Goal: Task Accomplishment & Management: Complete application form

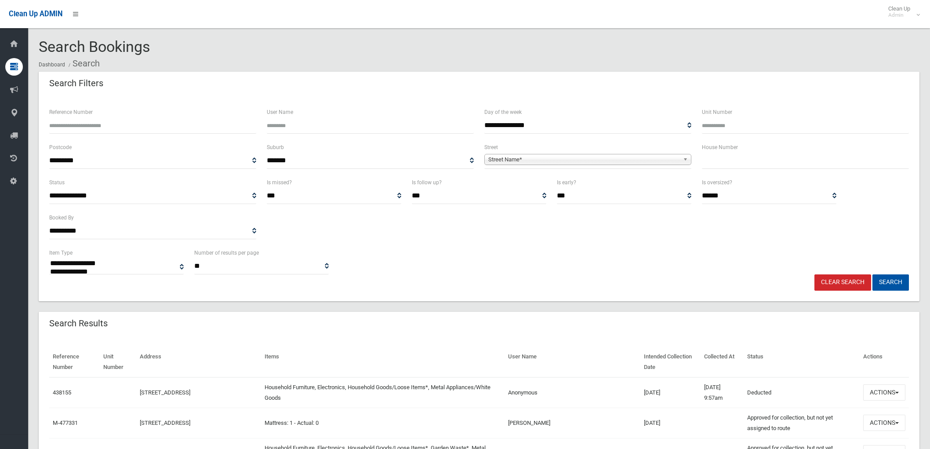
select select
click at [732, 165] on input "text" at bounding box center [805, 161] width 207 height 16
type input "***"
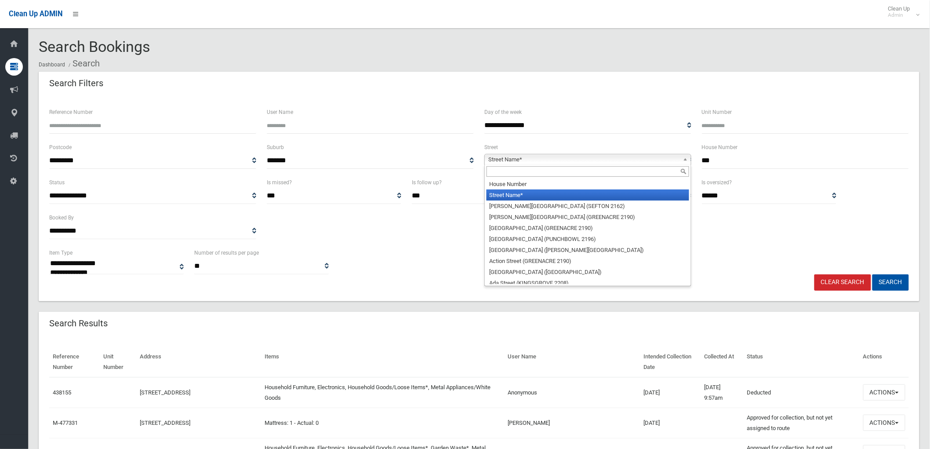
click at [641, 160] on span "Street Name*" at bounding box center [583, 159] width 191 height 11
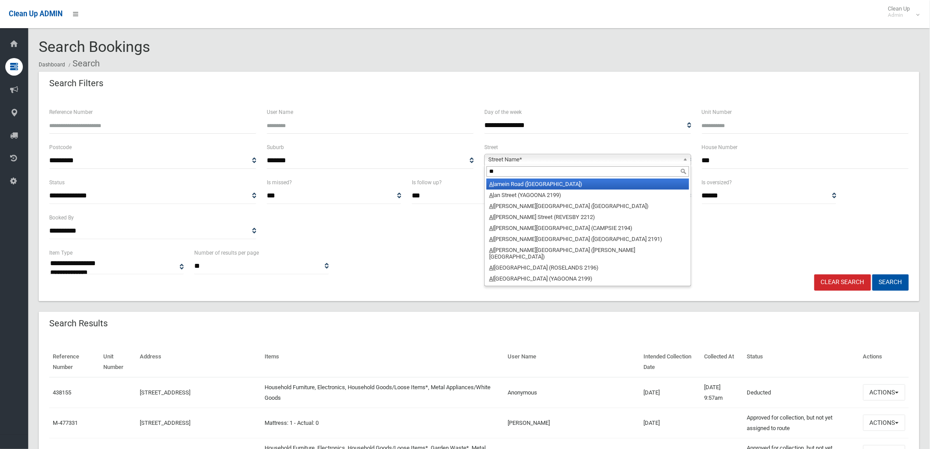
type input "*"
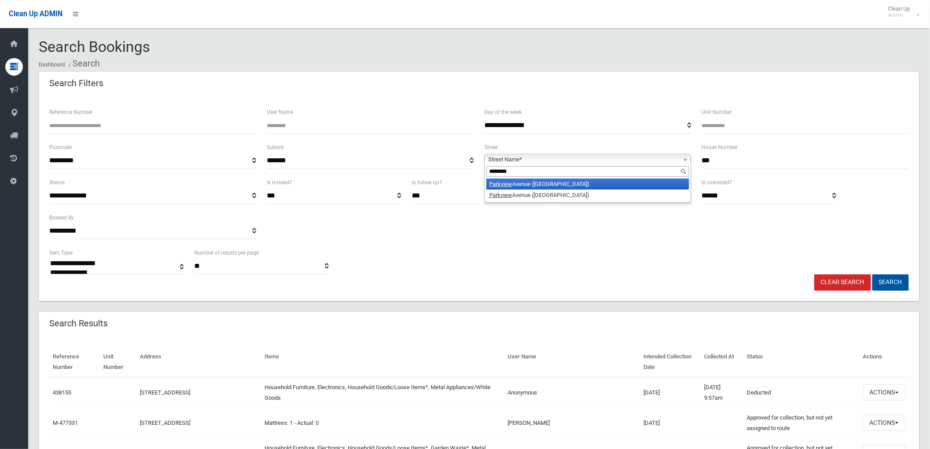
type input "********"
click at [612, 181] on li "Parkview Avenue (PICNIC POINT 2213)" at bounding box center [588, 184] width 203 height 11
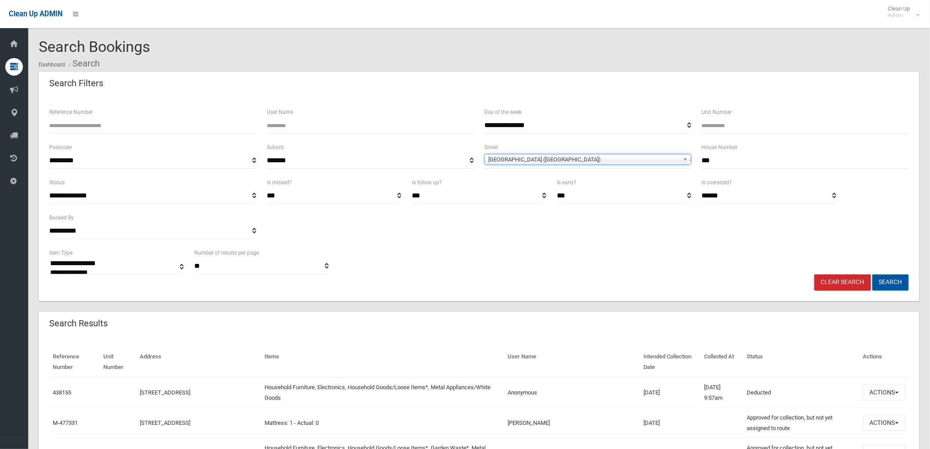
click at [900, 282] on button "Search" at bounding box center [891, 282] width 36 height 16
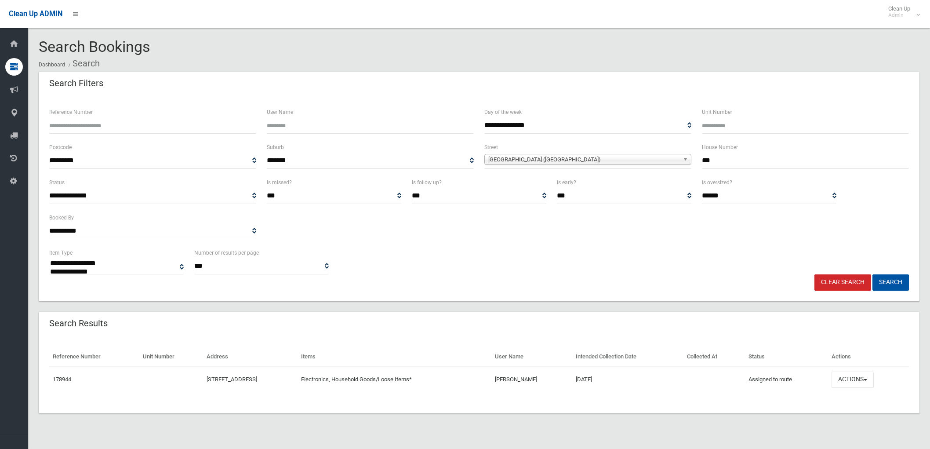
select select
click at [857, 384] on button "Actions" at bounding box center [853, 380] width 42 height 16
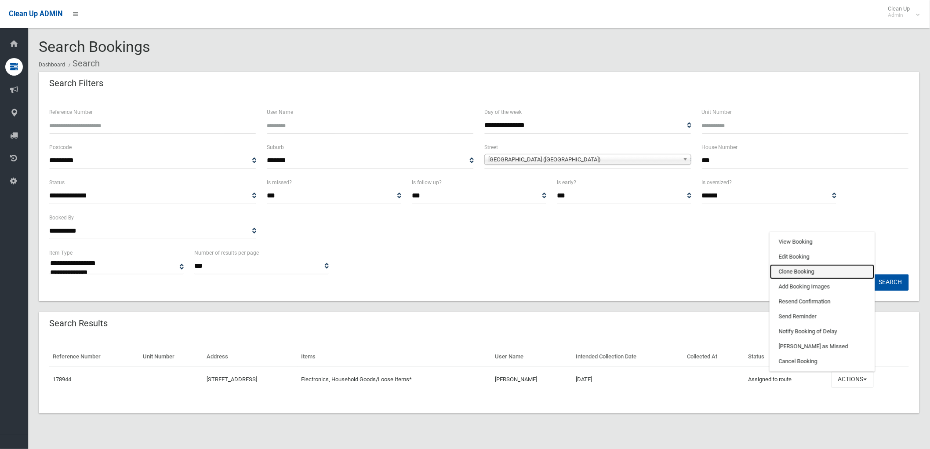
click at [823, 269] on link "Clone Booking" at bounding box center [822, 271] width 105 height 15
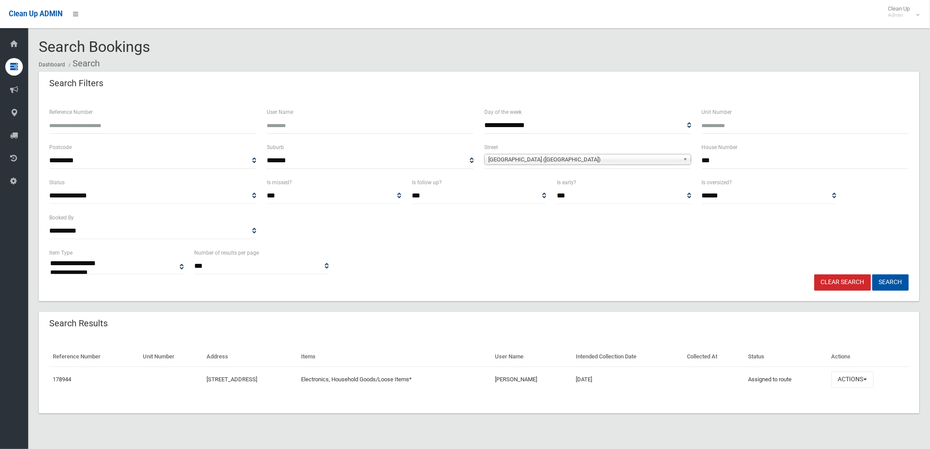
click at [739, 396] on div "Reference Number Unit Number Address Items User Name Intended Collection Date C…" at bounding box center [479, 374] width 881 height 77
drag, startPoint x: 620, startPoint y: 375, endPoint x: 649, endPoint y: 379, distance: 28.4
click at [649, 379] on td "16/09/2021" at bounding box center [627, 380] width 111 height 26
click at [860, 386] on button "Actions" at bounding box center [853, 380] width 42 height 16
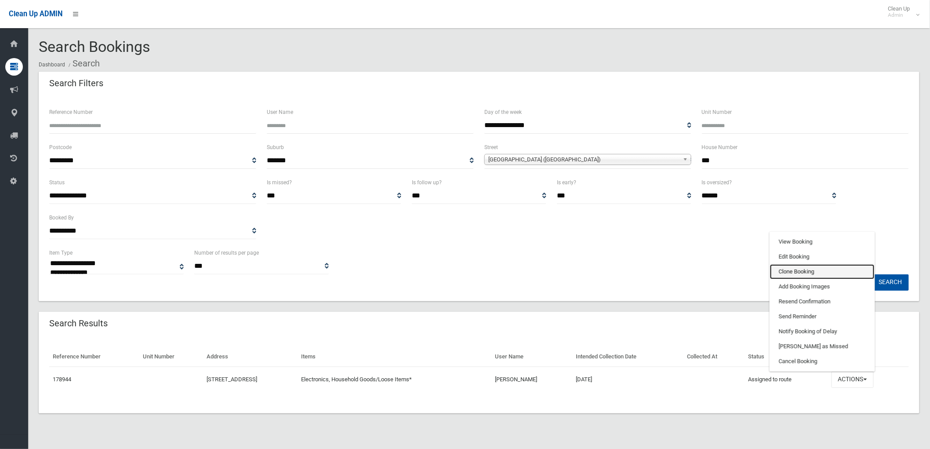
click at [817, 269] on link "Clone Booking" at bounding box center [822, 271] width 105 height 15
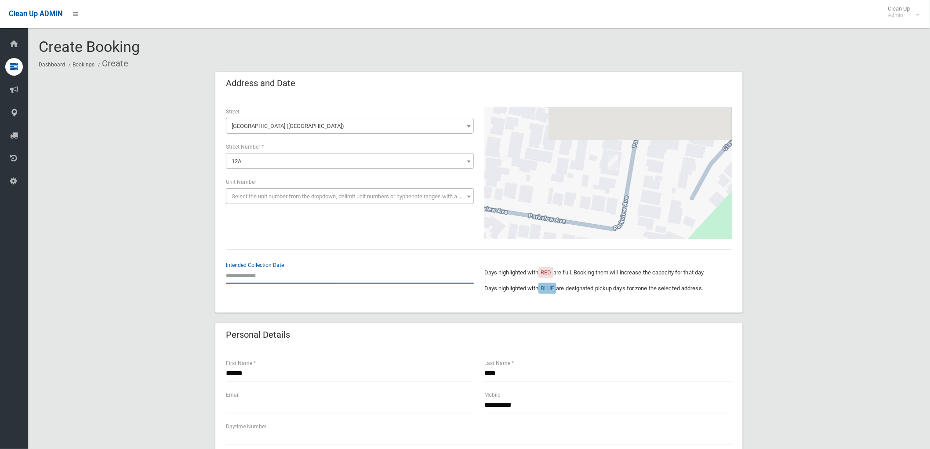
click at [259, 278] on input "text" at bounding box center [350, 275] width 248 height 16
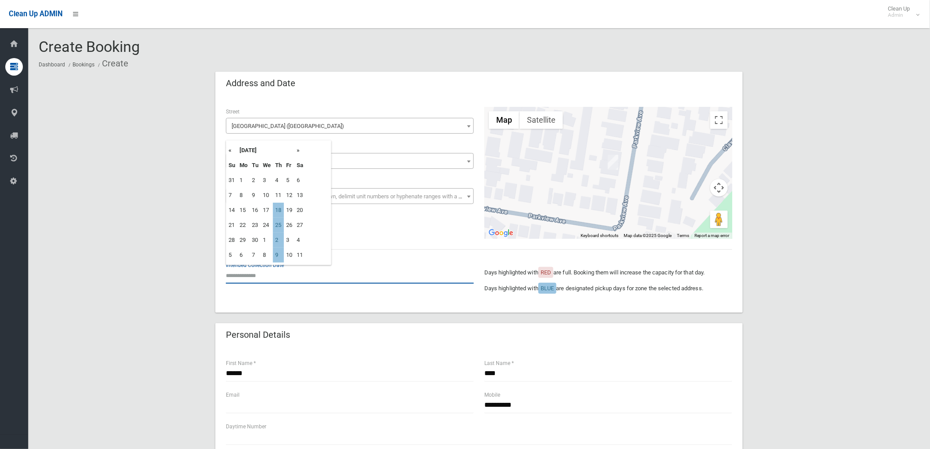
click at [288, 275] on input "text" at bounding box center [350, 275] width 248 height 16
click at [275, 195] on td "11" at bounding box center [278, 195] width 11 height 15
click at [281, 208] on td "18" at bounding box center [278, 210] width 11 height 15
type input "**********"
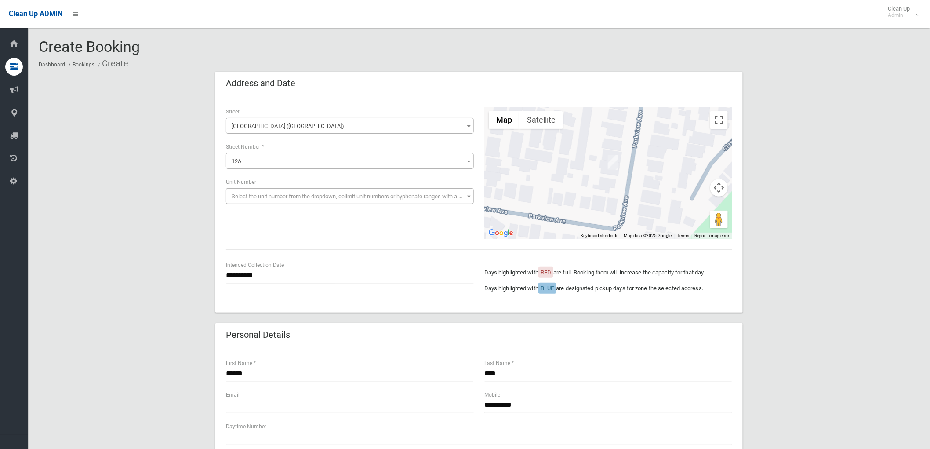
click at [269, 243] on div "**********" at bounding box center [479, 204] width 528 height 216
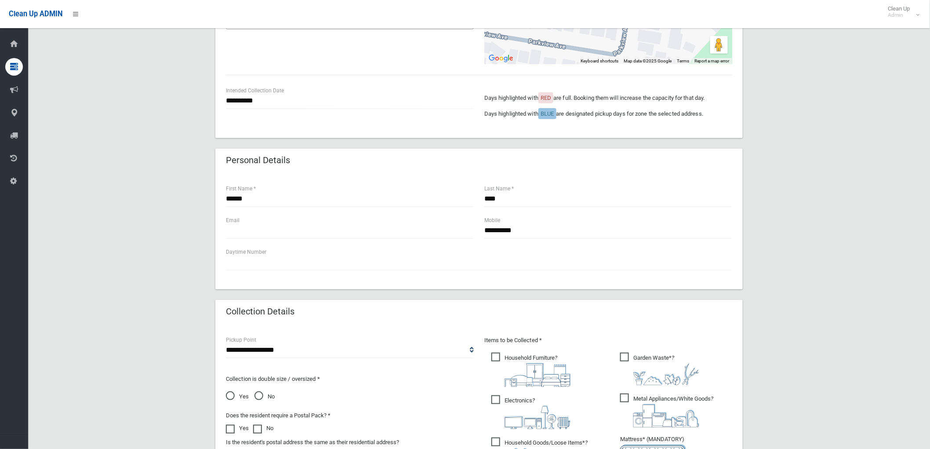
scroll to position [195, 0]
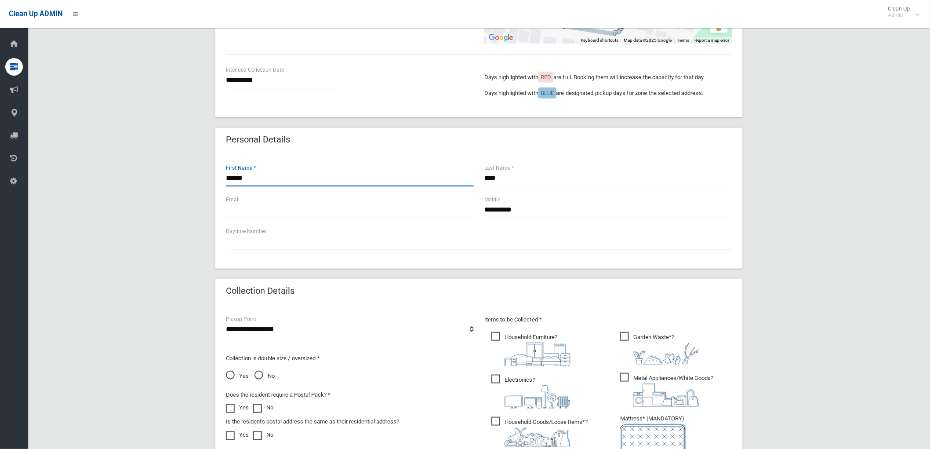
drag, startPoint x: 277, startPoint y: 174, endPoint x: 215, endPoint y: 172, distance: 62.9
click at [215, 172] on div "**********" at bounding box center [479, 259] width 881 height 767
type input "***"
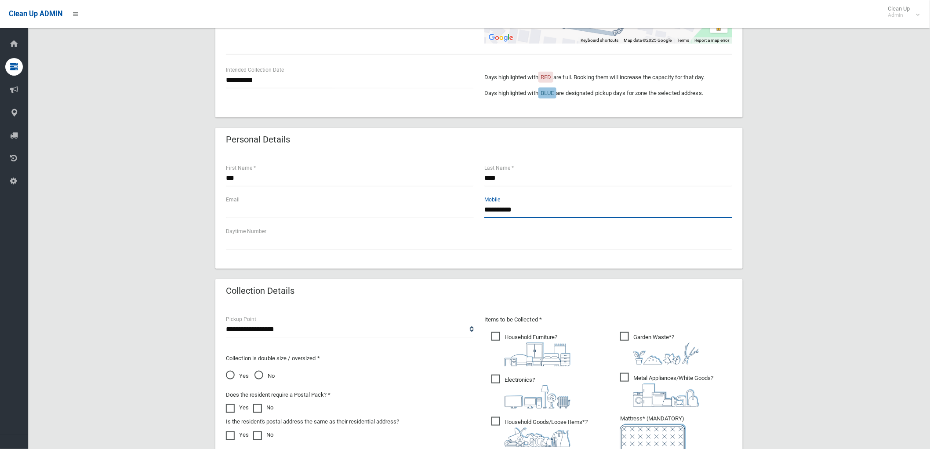
drag, startPoint x: 537, startPoint y: 209, endPoint x: 408, endPoint y: 197, distance: 129.5
click at [413, 199] on div "**********" at bounding box center [479, 211] width 517 height 32
type input "**********"
click at [384, 213] on input "text" at bounding box center [350, 210] width 248 height 16
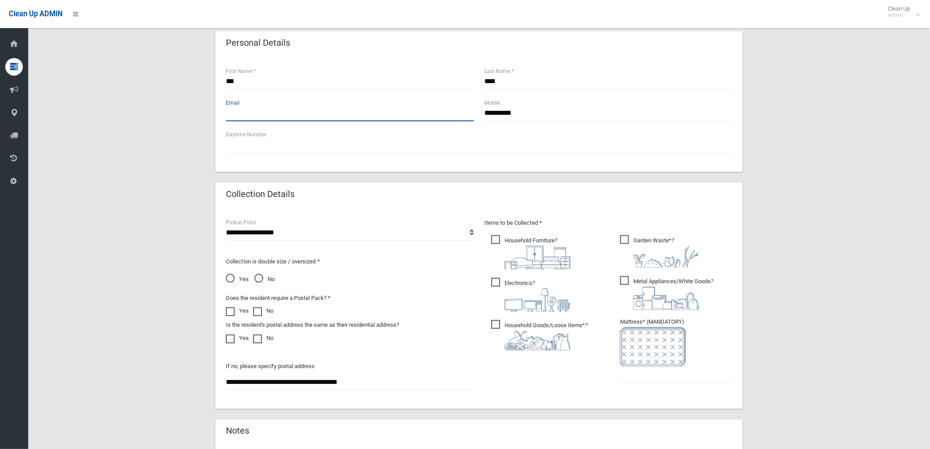
scroll to position [293, 0]
click at [499, 241] on span "Household Furniture ?" at bounding box center [531, 251] width 79 height 34
click at [629, 275] on span "Metal Appliances/White Goods ?" at bounding box center [666, 292] width 93 height 34
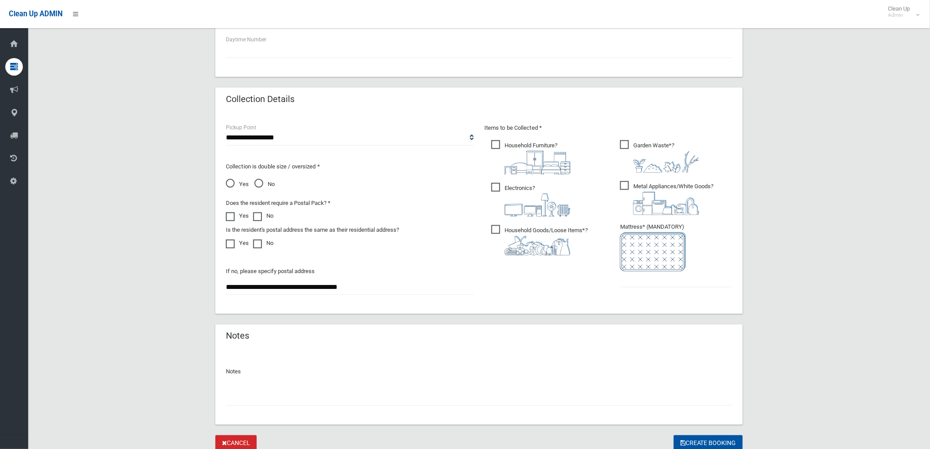
scroll to position [390, 0]
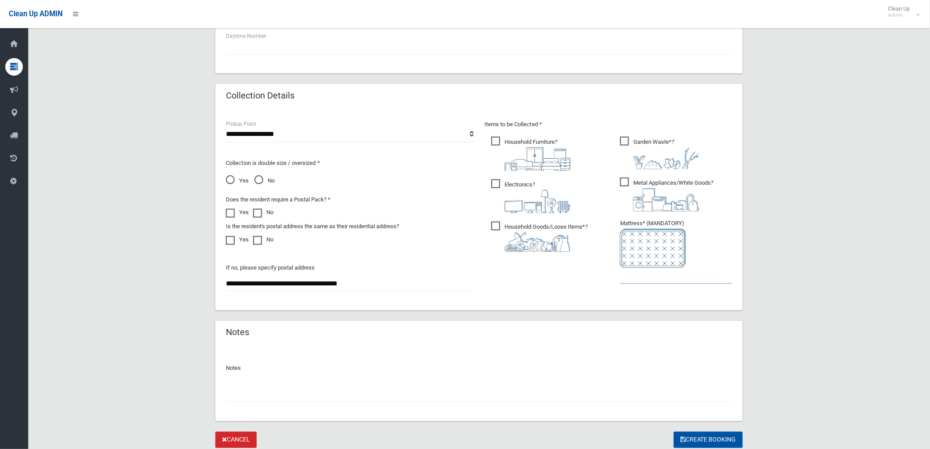
click at [658, 276] on input "text" at bounding box center [676, 276] width 112 height 16
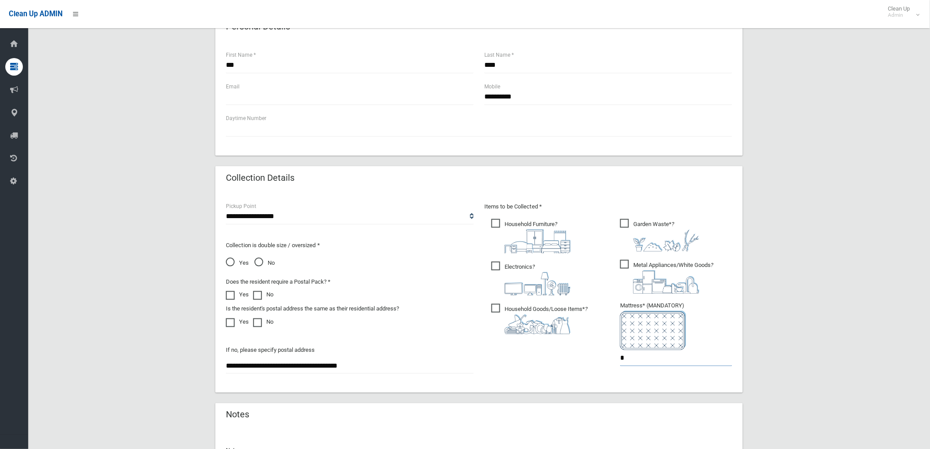
scroll to position [244, 0]
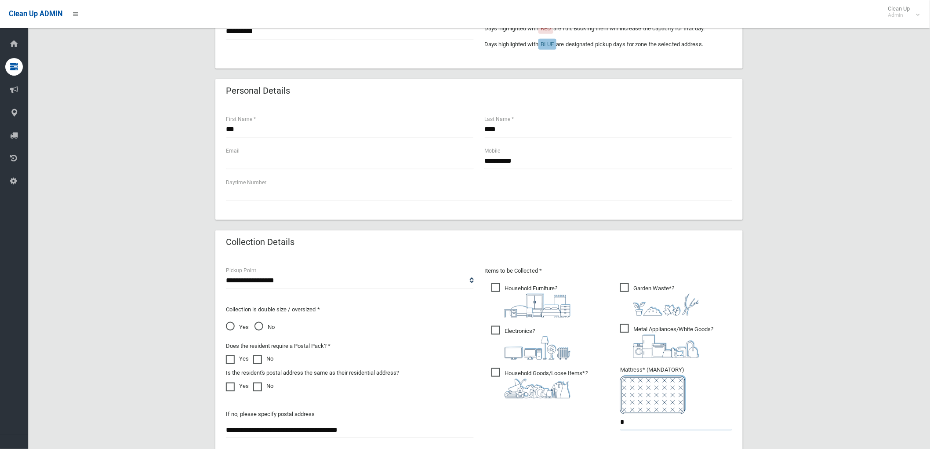
type input "*"
click at [349, 163] on input "text" at bounding box center [350, 161] width 248 height 16
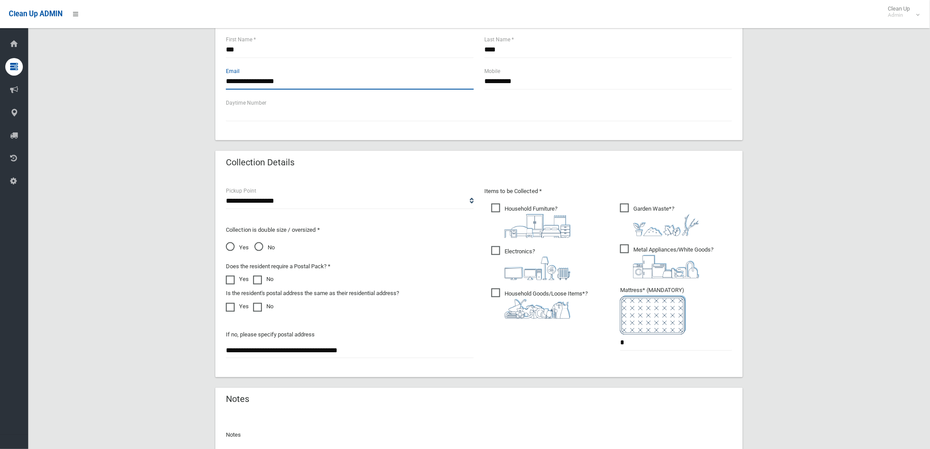
scroll to position [420, 0]
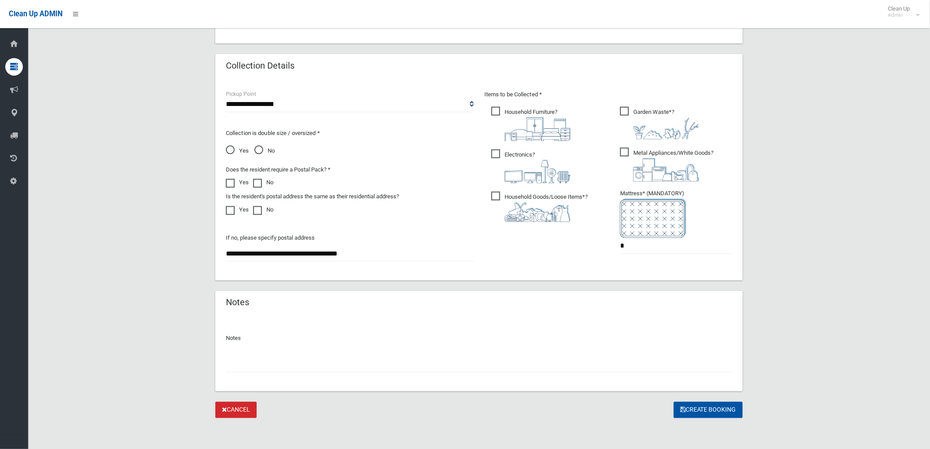
type input "**********"
click at [358, 361] on input "text" at bounding box center [479, 364] width 507 height 16
click at [688, 405] on button "Create Booking" at bounding box center [708, 410] width 69 height 16
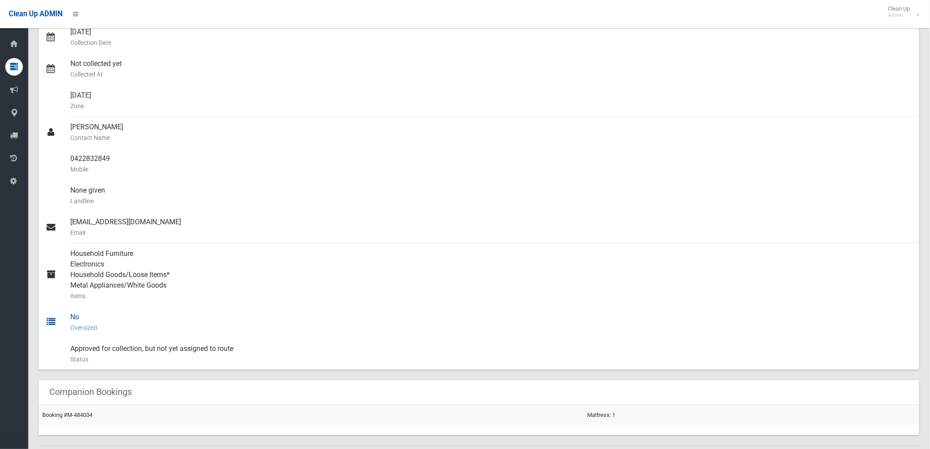
scroll to position [195, 0]
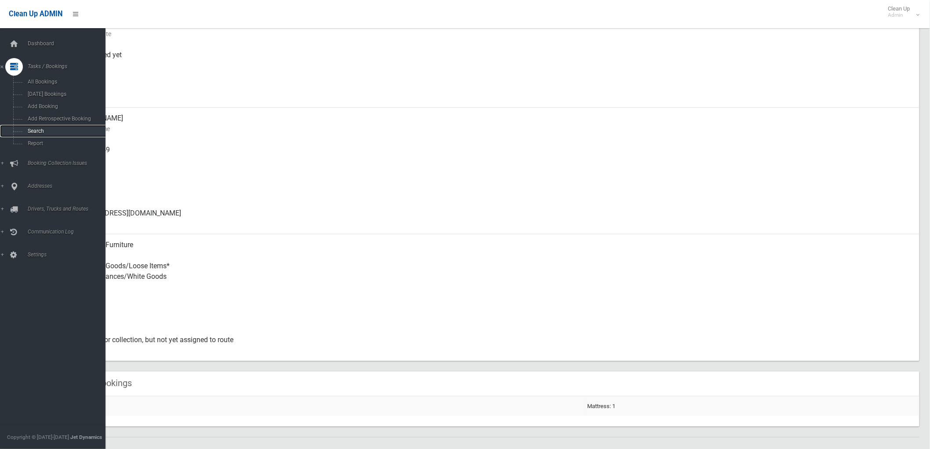
click at [45, 133] on span "Search" at bounding box center [65, 131] width 80 height 6
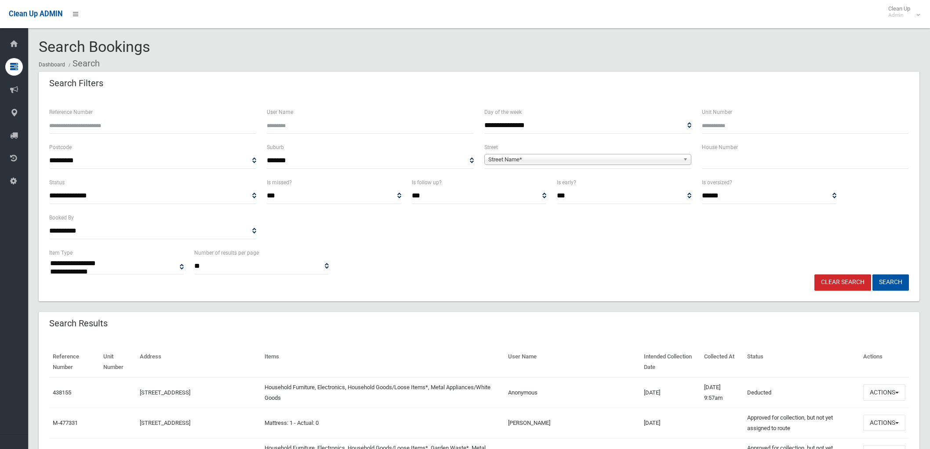
select select
click at [748, 164] on input "text" at bounding box center [805, 161] width 207 height 16
click at [682, 160] on link "Street Name*" at bounding box center [588, 159] width 207 height 11
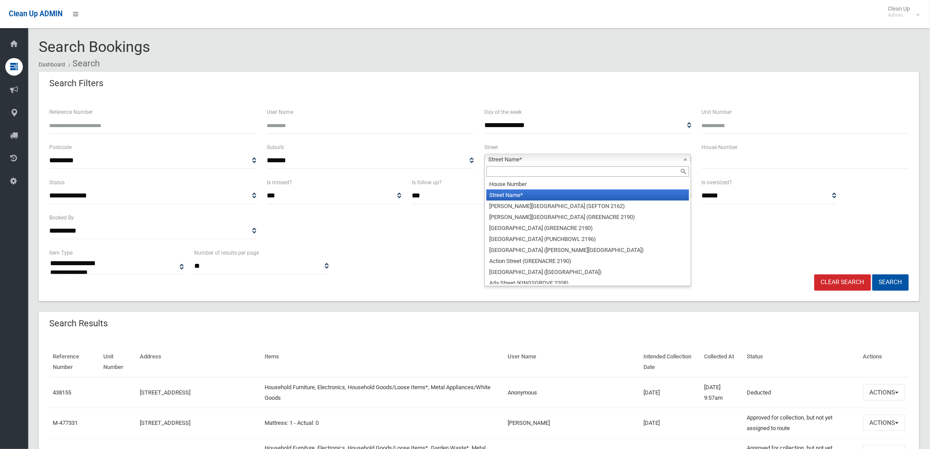
click at [653, 170] on input "text" at bounding box center [588, 171] width 203 height 11
click at [626, 84] on div "Search Filters" at bounding box center [479, 84] width 881 height 25
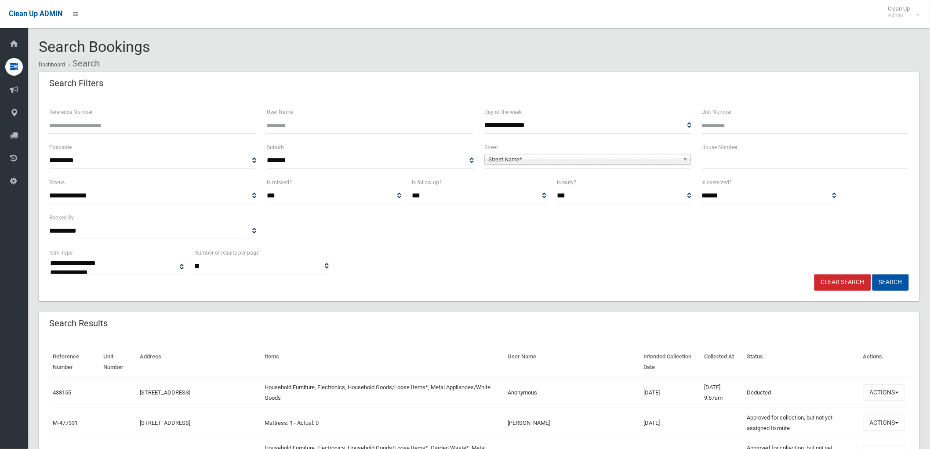
drag, startPoint x: 76, startPoint y: 49, endPoint x: 169, endPoint y: 51, distance: 93.7
click at [168, 51] on div "Search Bookings Dashboard Search" at bounding box center [479, 55] width 881 height 33
drag, startPoint x: 39, startPoint y: 41, endPoint x: 157, endPoint y: 50, distance: 119.0
click at [157, 50] on div "Search Bookings Dashboard Search" at bounding box center [479, 55] width 881 height 33
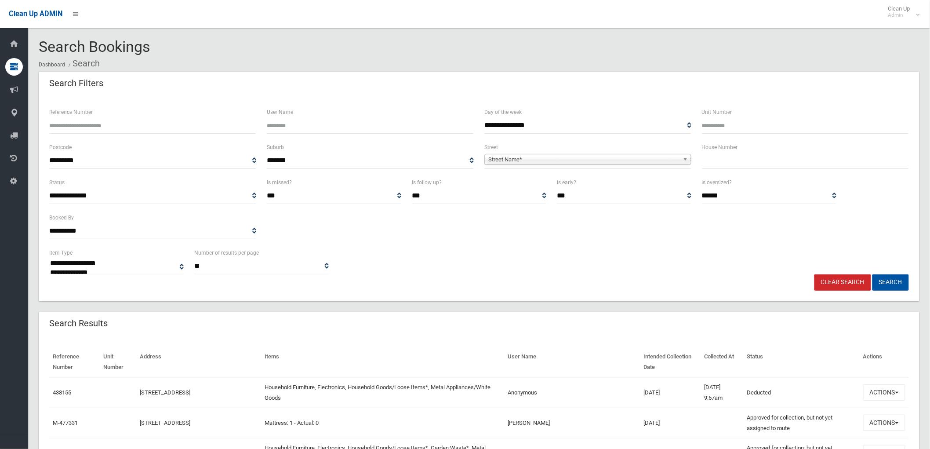
click at [157, 50] on div "Search Bookings Dashboard Search" at bounding box center [479, 55] width 881 height 33
drag, startPoint x: 143, startPoint y: 50, endPoint x: 46, endPoint y: 45, distance: 97.3
click at [46, 45] on div "Search Bookings Dashboard Search" at bounding box center [479, 55] width 881 height 33
click at [42, 44] on span "Search Bookings" at bounding box center [95, 47] width 112 height 18
drag, startPoint x: 37, startPoint y: 43, endPoint x: 168, endPoint y: 49, distance: 130.7
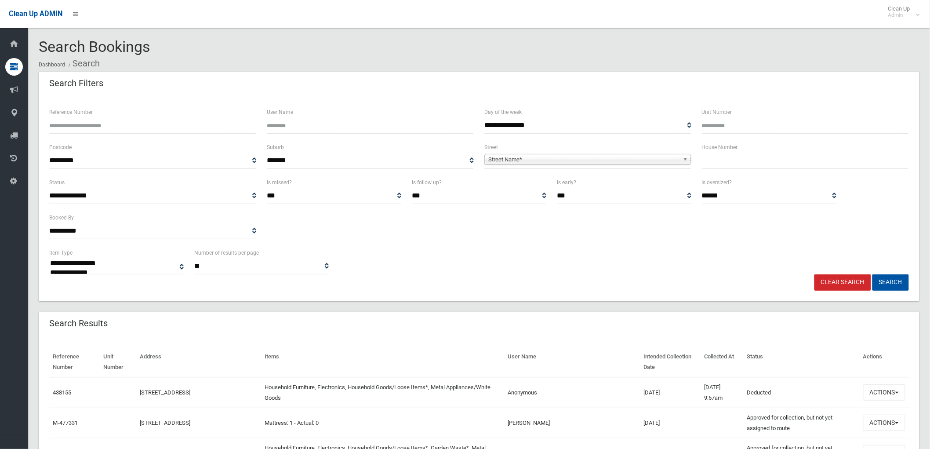
click at [164, 48] on div "Search Bookings Dashboard Search" at bounding box center [479, 55] width 881 height 33
drag, startPoint x: 37, startPoint y: 40, endPoint x: 168, endPoint y: 46, distance: 131.2
click at [163, 46] on div "Search Bookings Dashboard Search" at bounding box center [479, 55] width 881 height 33
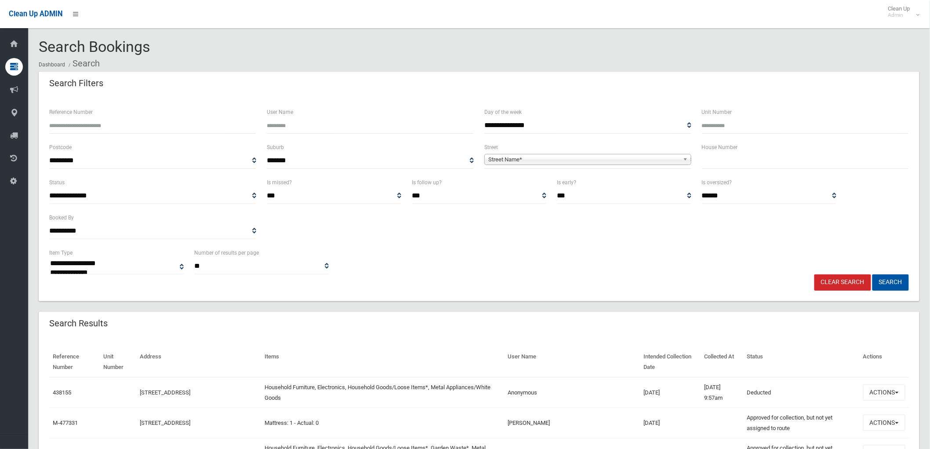
drag, startPoint x: 124, startPoint y: 50, endPoint x: 34, endPoint y: 44, distance: 90.3
click at [44, 47] on span "Search Bookings" at bounding box center [95, 47] width 112 height 18
drag, startPoint x: 40, startPoint y: 43, endPoint x: 147, endPoint y: 44, distance: 106.9
click at [147, 44] on span "Search Bookings" at bounding box center [95, 47] width 112 height 18
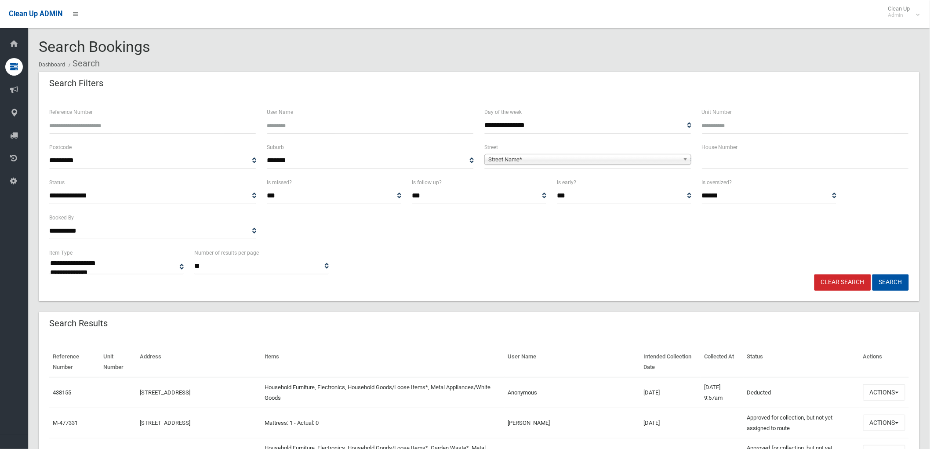
click at [147, 44] on span "Search Bookings" at bounding box center [95, 47] width 112 height 18
drag, startPoint x: 150, startPoint y: 45, endPoint x: 40, endPoint y: 47, distance: 109.9
click at [40, 47] on span "Search Bookings" at bounding box center [95, 47] width 112 height 18
drag, startPoint x: 41, startPoint y: 43, endPoint x: 154, endPoint y: 46, distance: 112.6
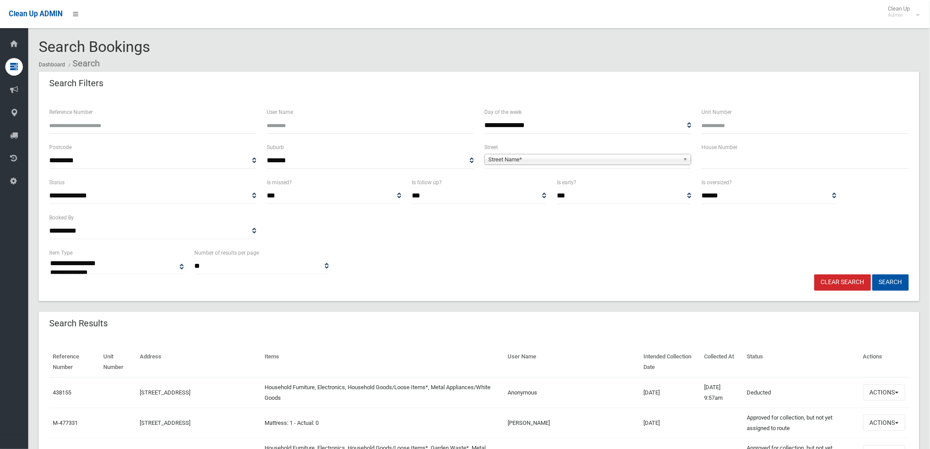
click at [154, 46] on div "Search Bookings Dashboard Search" at bounding box center [479, 55] width 881 height 33
click at [153, 46] on div "Search Bookings Dashboard Search" at bounding box center [479, 55] width 881 height 33
select select
